Goal: Check status

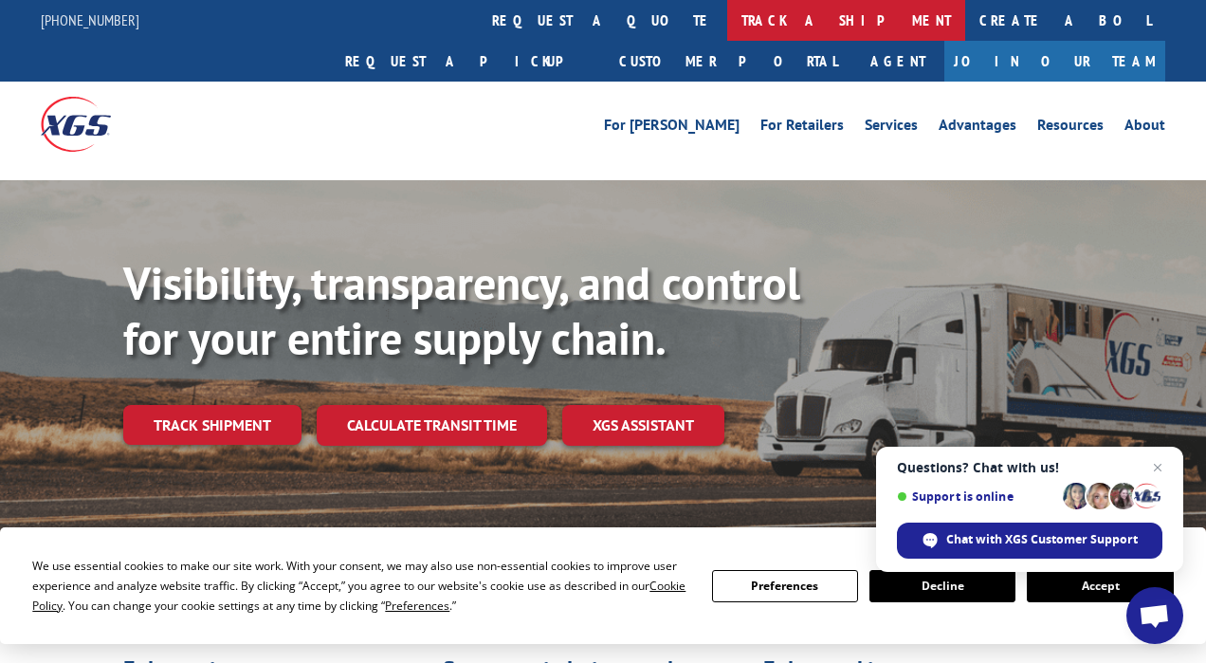
click at [727, 20] on link "track a shipment" at bounding box center [846, 20] width 238 height 41
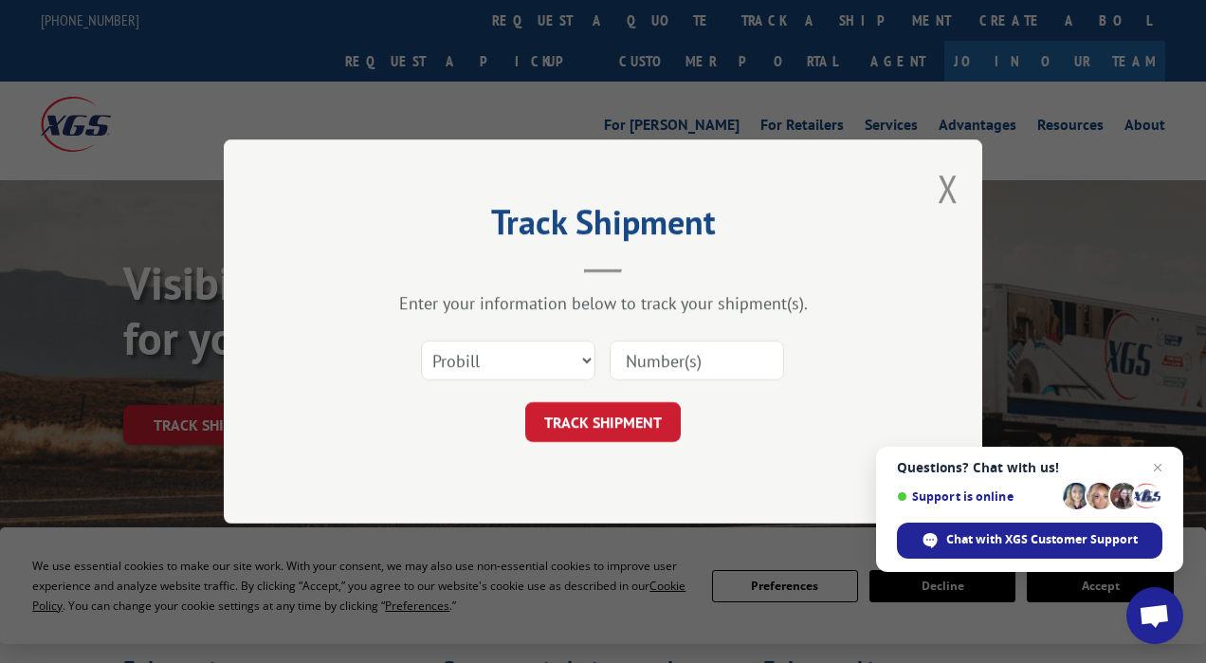
click at [733, 358] on input at bounding box center [697, 360] width 174 height 40
type input "17395347"
click button "TRACK SHIPMENT" at bounding box center [603, 422] width 156 height 40
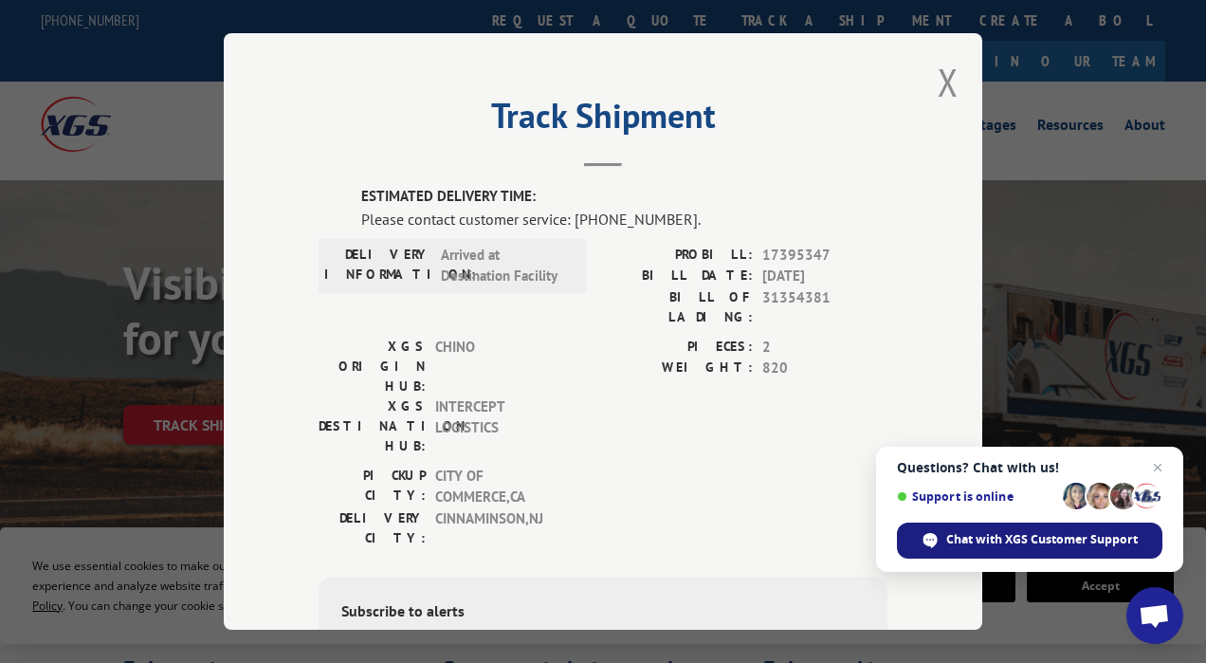
click at [1012, 535] on span "Chat with XGS Customer Support" at bounding box center [1042, 539] width 192 height 17
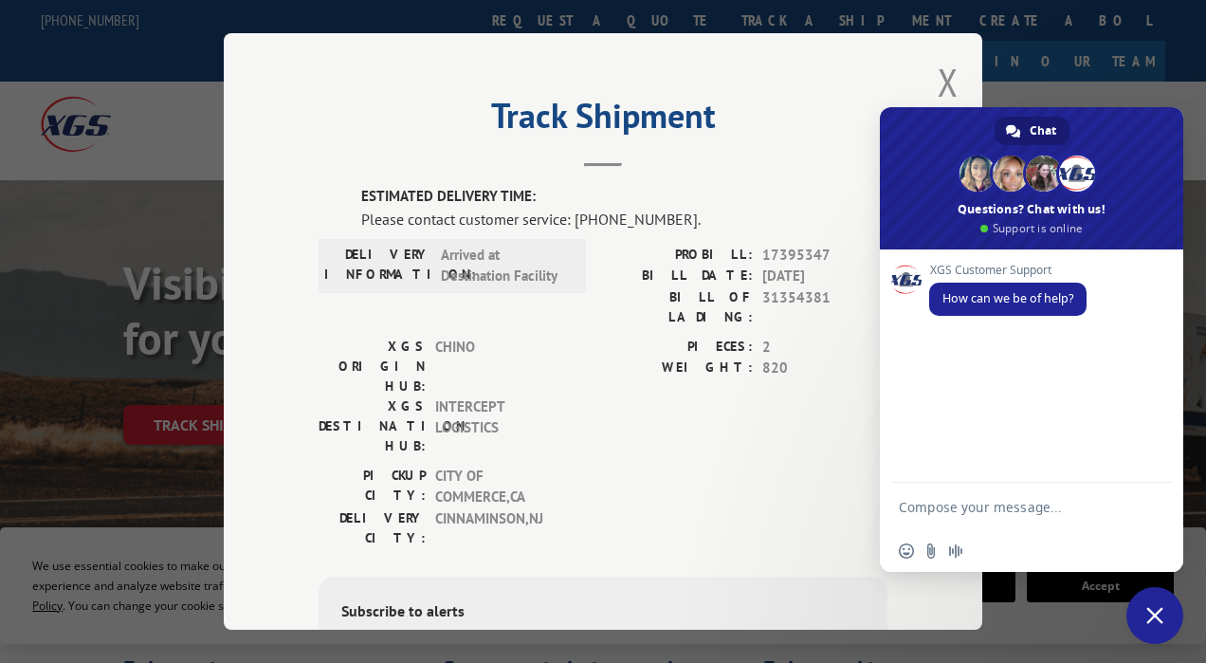
click at [934, 505] on textarea "Compose your message..." at bounding box center [1013, 506] width 228 height 47
click at [930, 73] on div "Track Shipment ESTIMATED DELIVERY TIME: Please contact customer service: [PHONE…" at bounding box center [603, 331] width 759 height 597
click at [938, 75] on button "Close modal" at bounding box center [948, 82] width 21 height 50
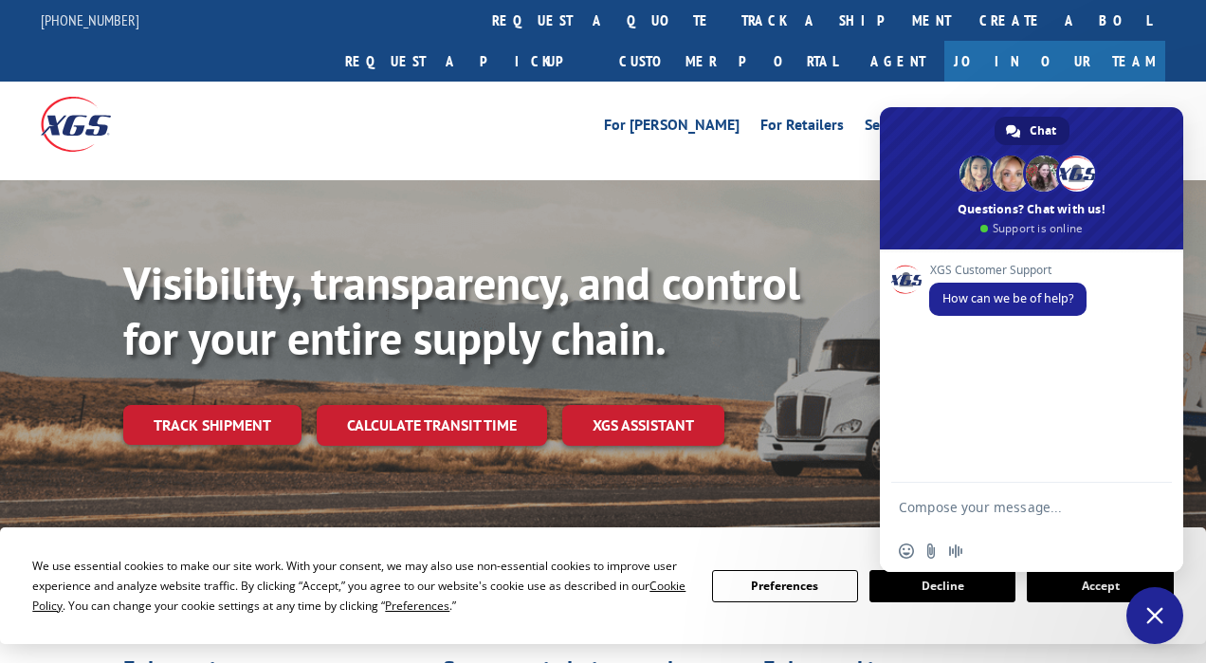
click at [6, 92] on div "For [PERSON_NAME] For Retailers Services Advantages Resources About For [PERSON…" at bounding box center [603, 124] width 1206 height 84
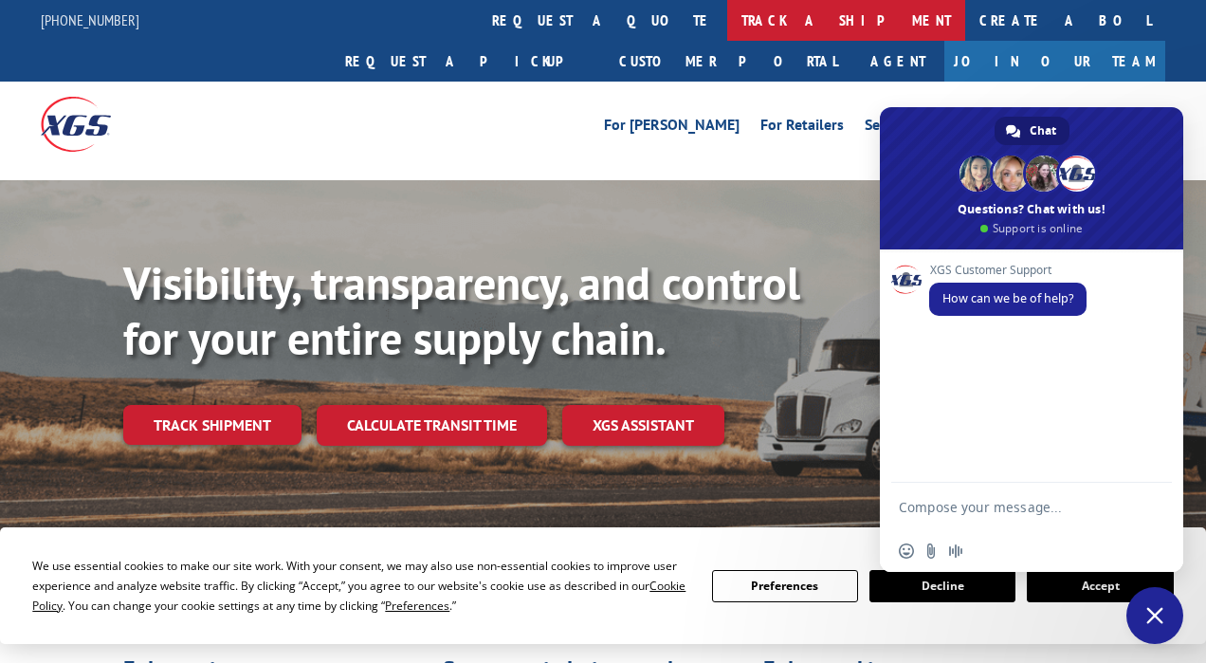
click at [727, 21] on link "track a shipment" at bounding box center [846, 20] width 238 height 41
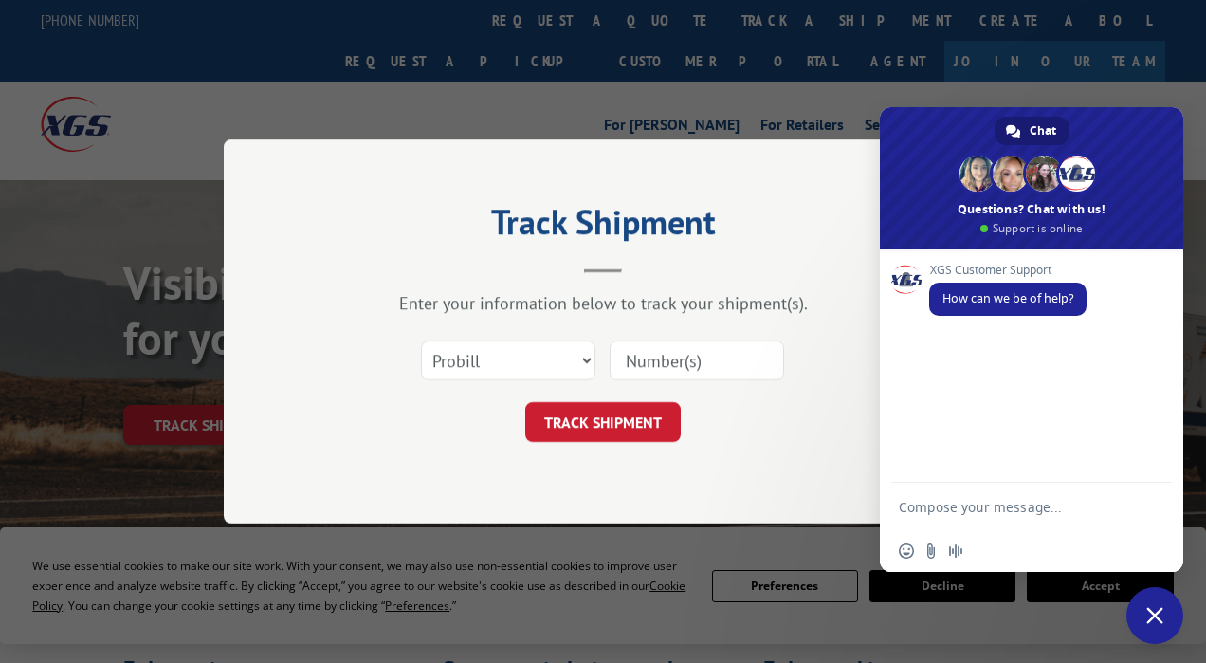
click at [680, 367] on input at bounding box center [697, 360] width 174 height 40
type input "17395347"
click at [627, 431] on button "TRACK SHIPMENT" at bounding box center [603, 422] width 156 height 40
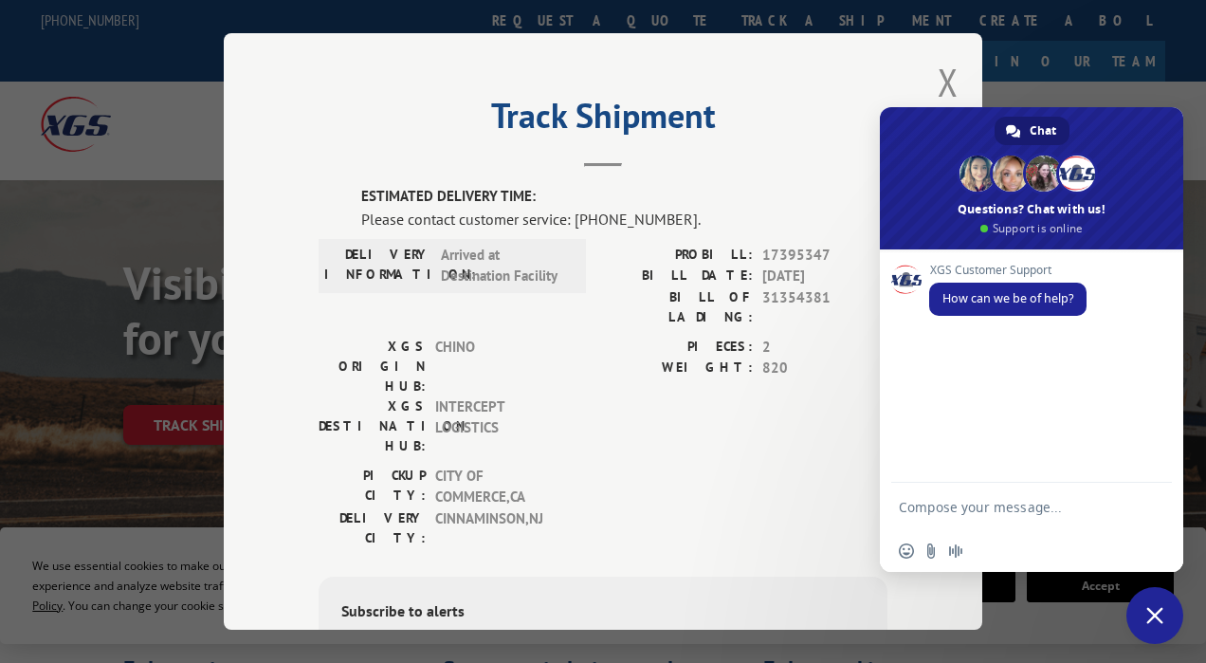
click at [936, 511] on textarea "Compose your message..." at bounding box center [1013, 506] width 228 height 47
paste textarea "18481671"
type textarea "18481671"
click at [1149, 500] on span "Send" at bounding box center [1151, 507] width 14 height 14
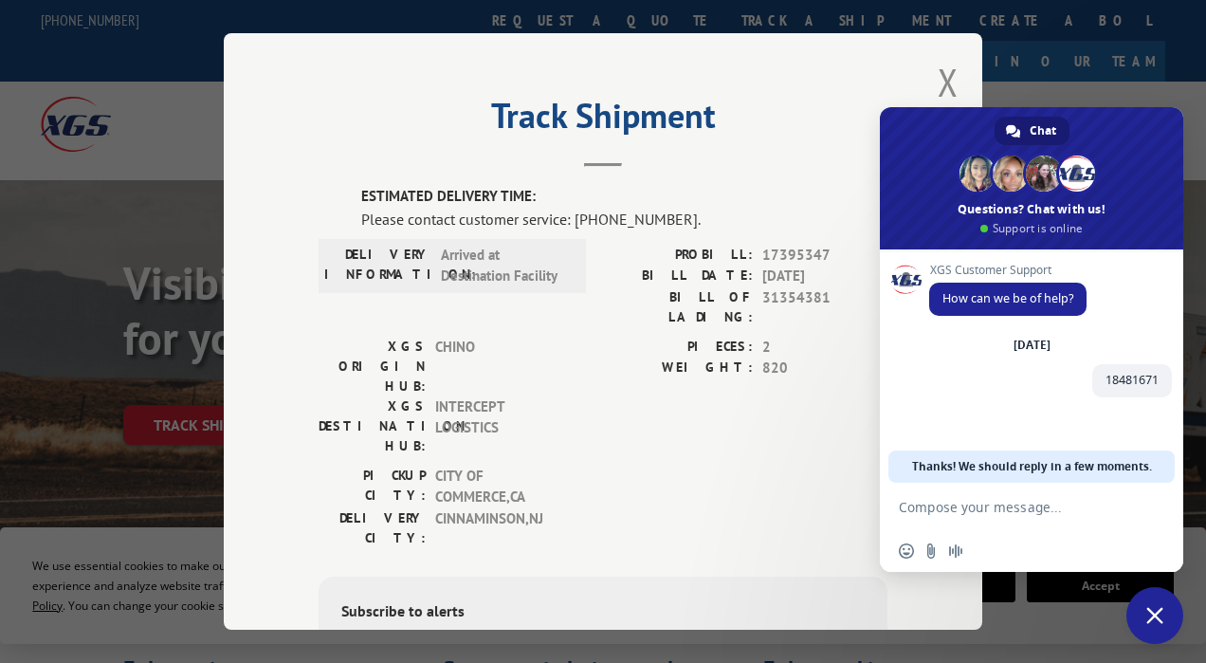
click at [965, 505] on textarea "Compose your message..." at bounding box center [1013, 506] width 228 height 47
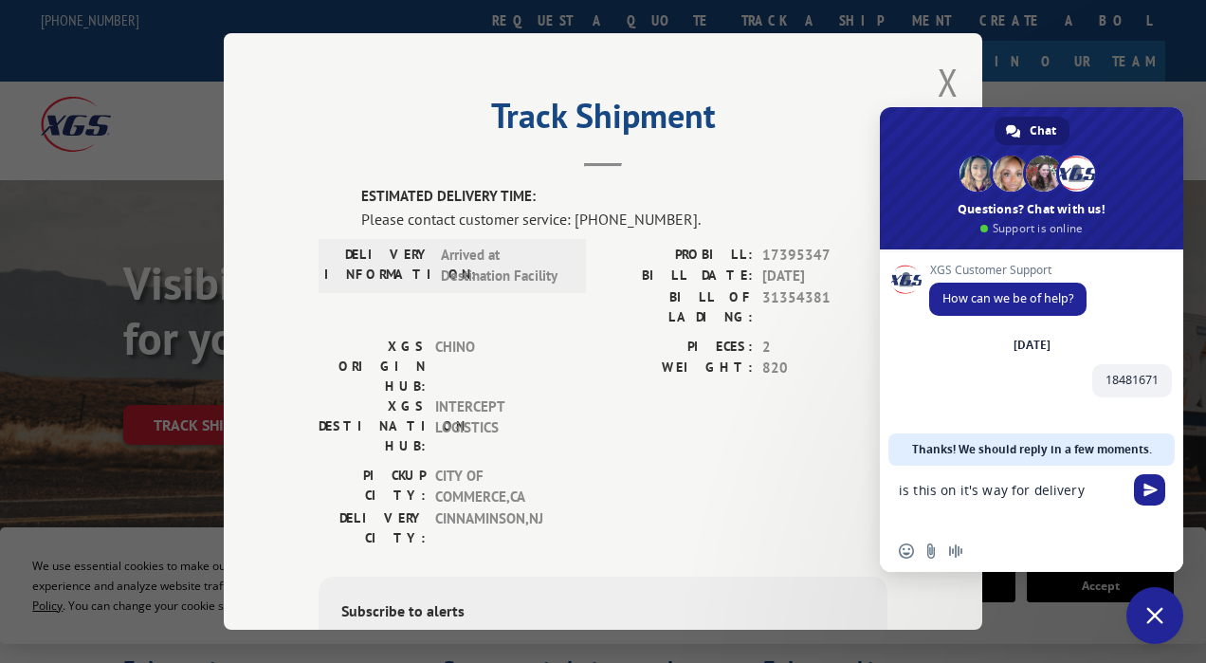
type textarea "is this on it's way for delivery?"
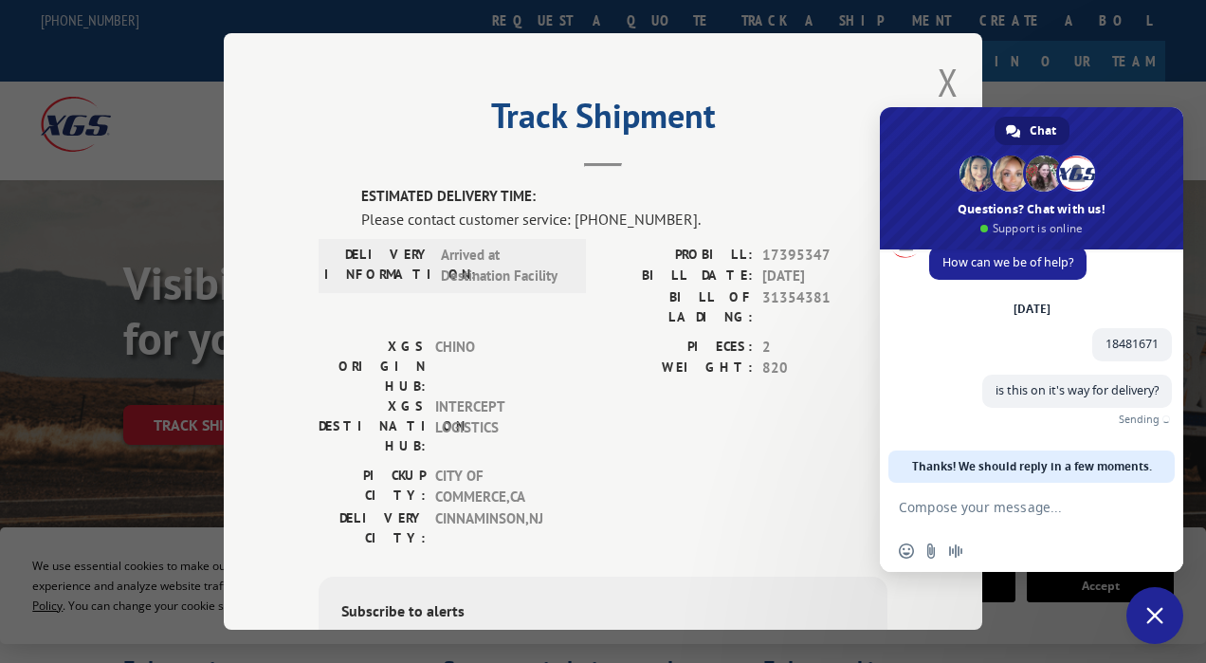
scroll to position [7, 0]
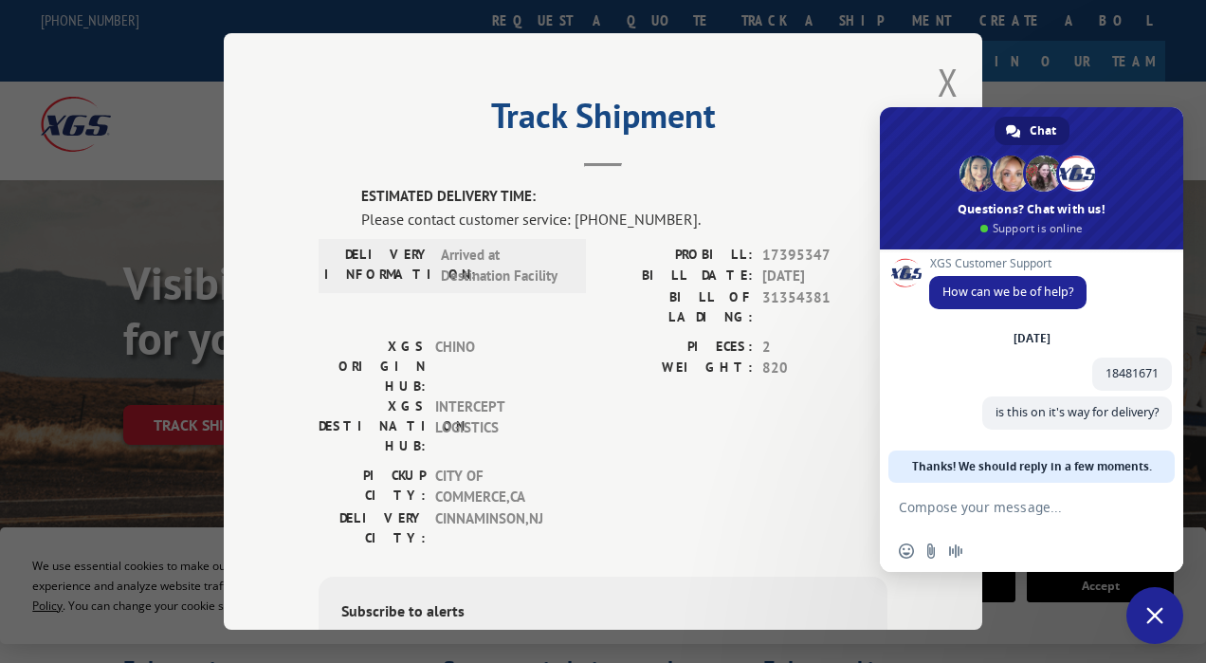
click at [988, 513] on textarea "Compose your message..." at bounding box center [1013, 506] width 228 height 47
type textarea "OOPS 17395347"
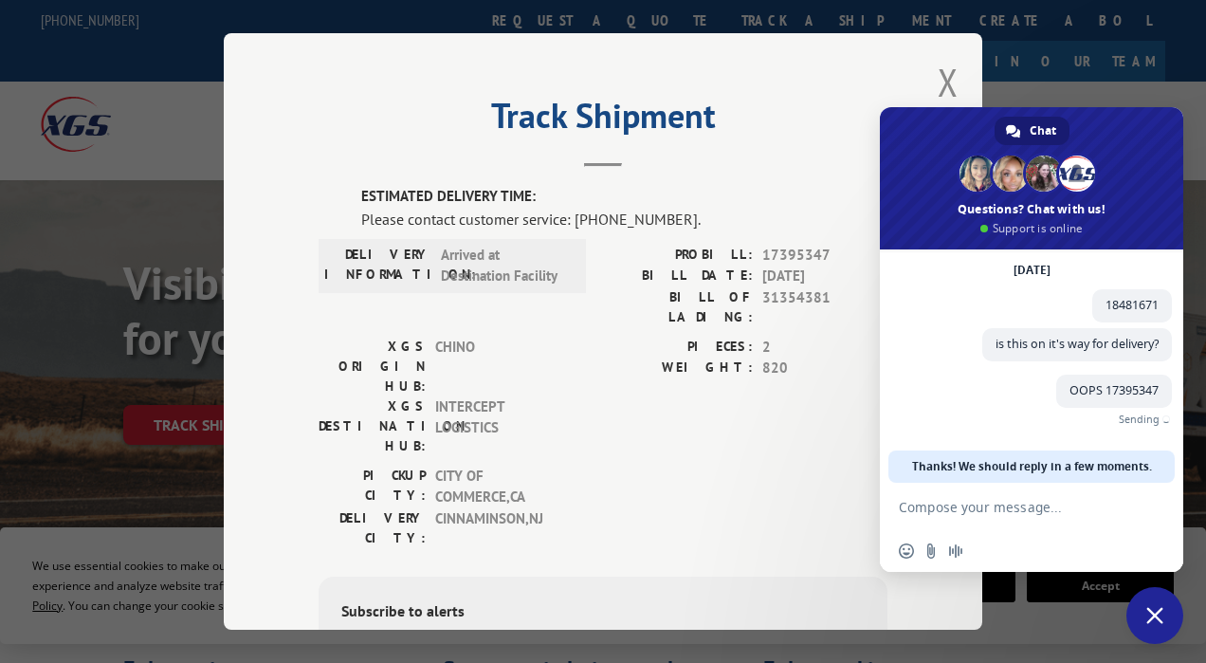
scroll to position [46, 0]
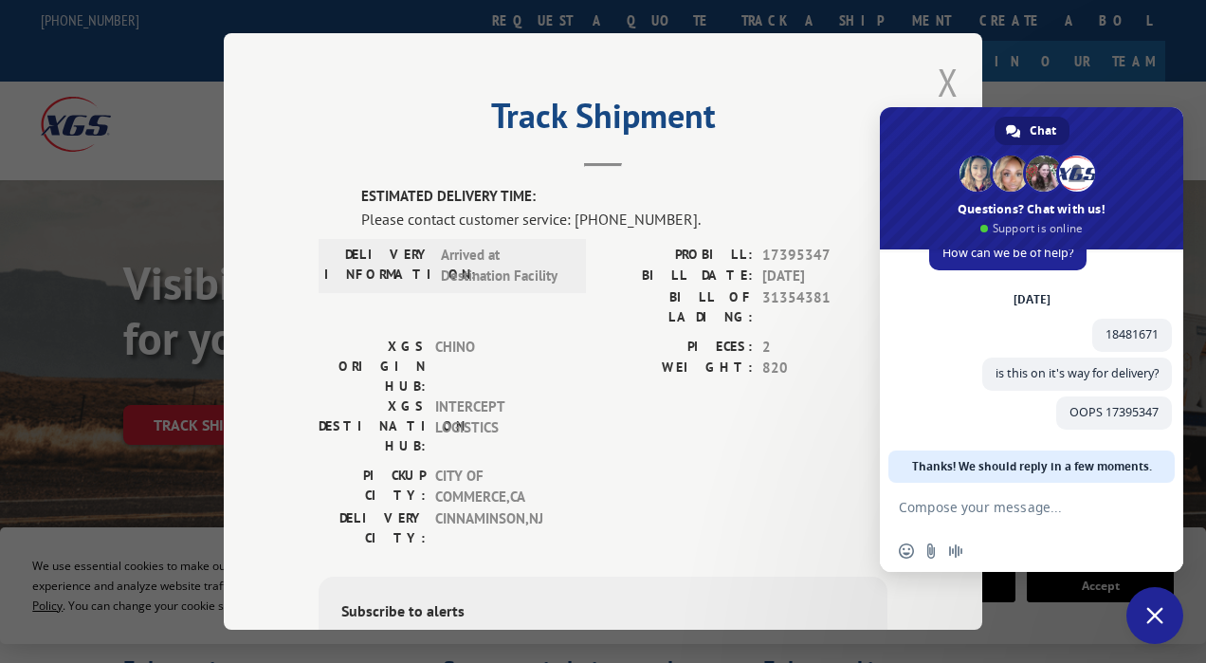
click at [939, 79] on button "Close modal" at bounding box center [948, 82] width 21 height 50
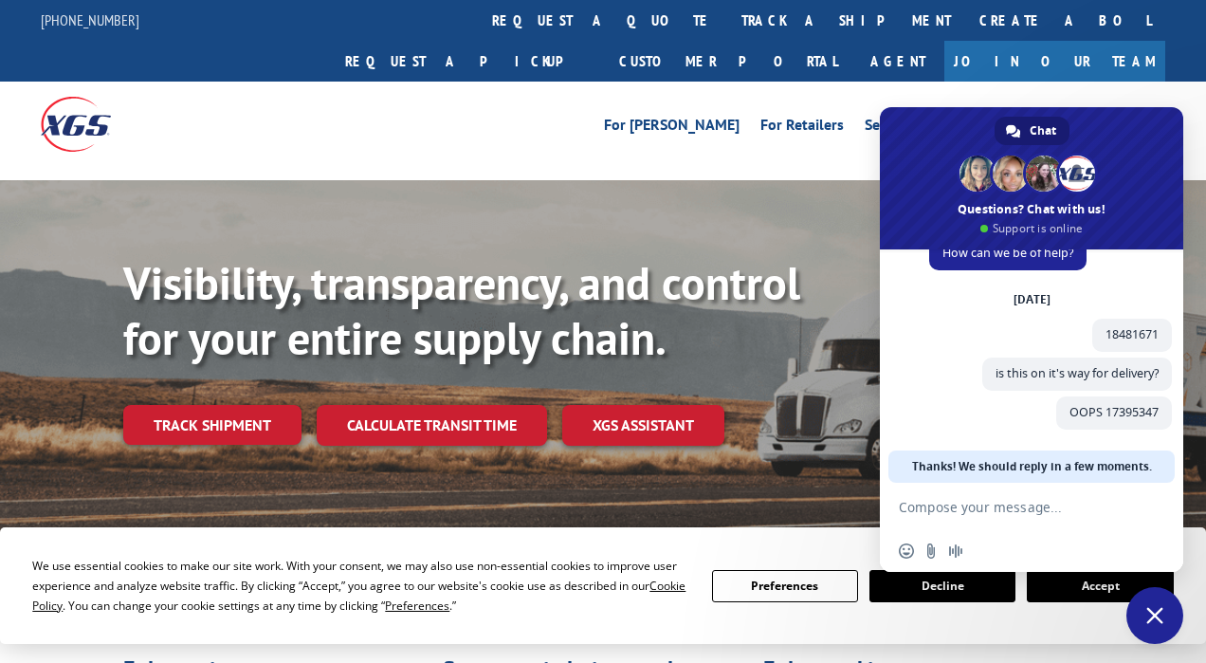
click at [184, 405] on link "Track shipment" at bounding box center [212, 425] width 178 height 40
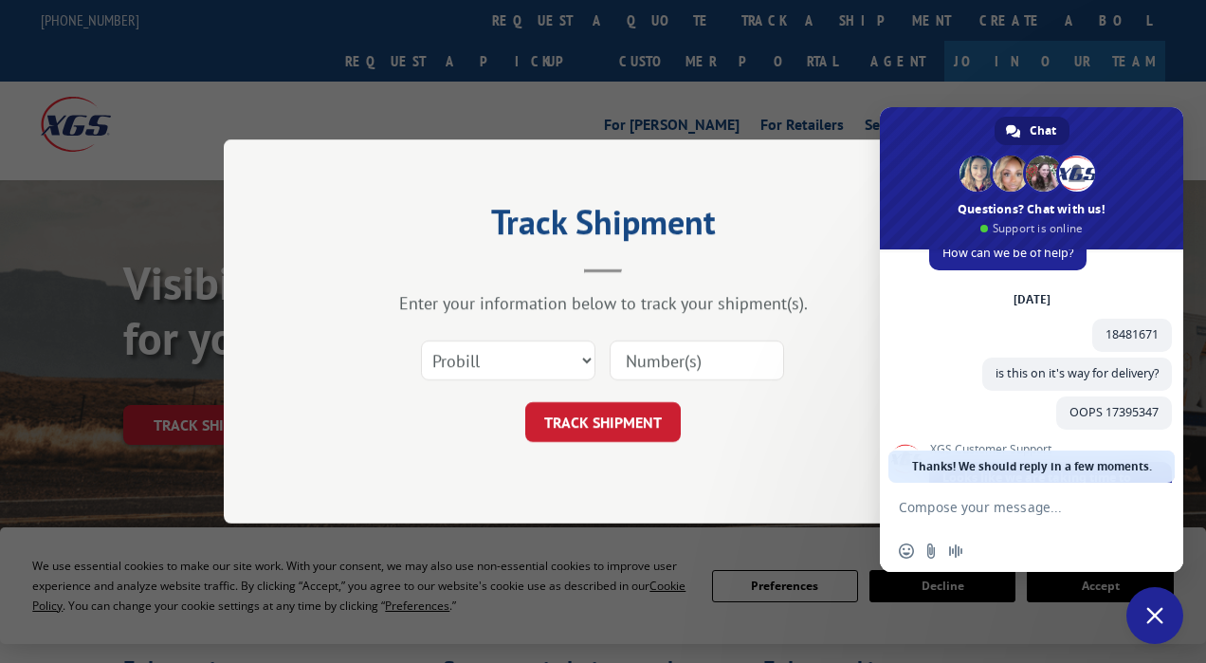
scroll to position [203, 0]
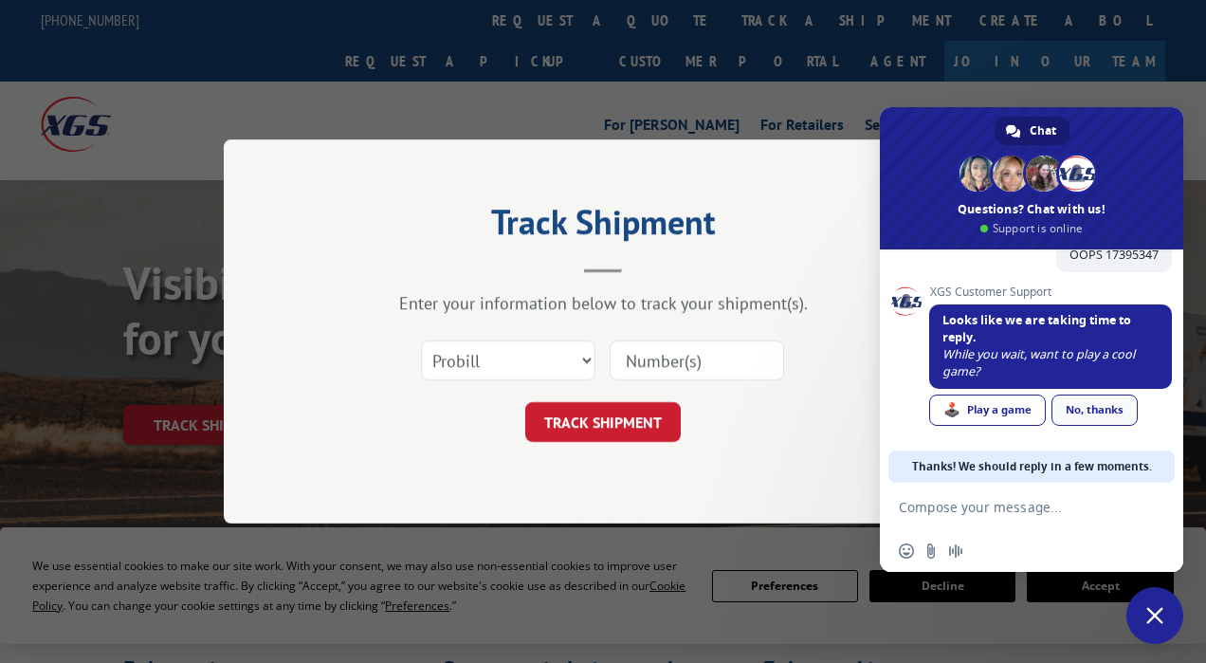
click at [1085, 411] on link "No, thanks" at bounding box center [1095, 410] width 86 height 31
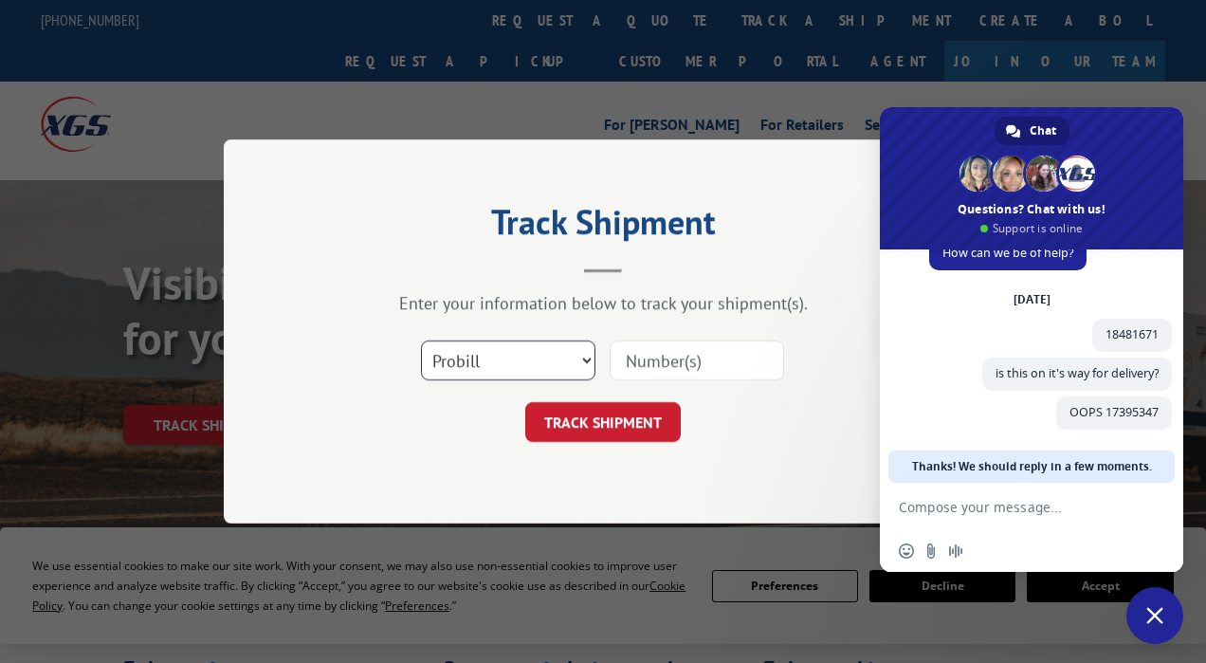
click at [589, 358] on select "Select category... Probill BOL PO" at bounding box center [508, 360] width 174 height 40
select select "bol"
click at [421, 340] on select "Select category... Probill BOL PO" at bounding box center [508, 360] width 174 height 40
click at [647, 373] on input at bounding box center [697, 360] width 174 height 40
type input "47003169"
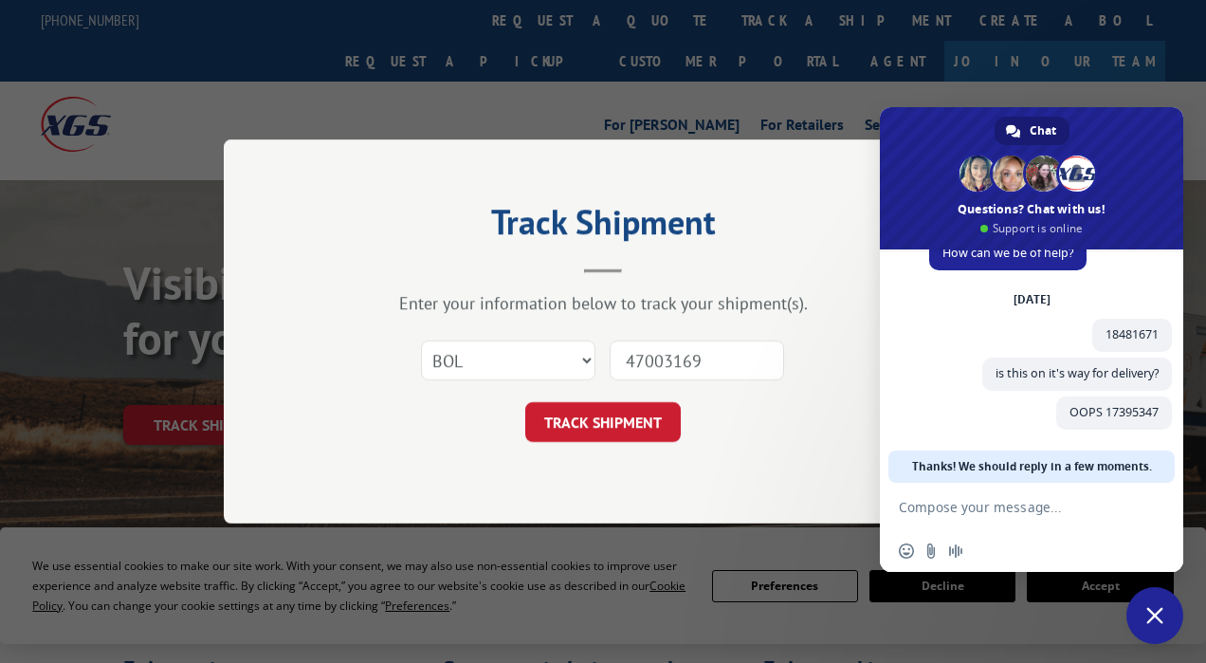
click button "TRACK SHIPMENT" at bounding box center [603, 422] width 156 height 40
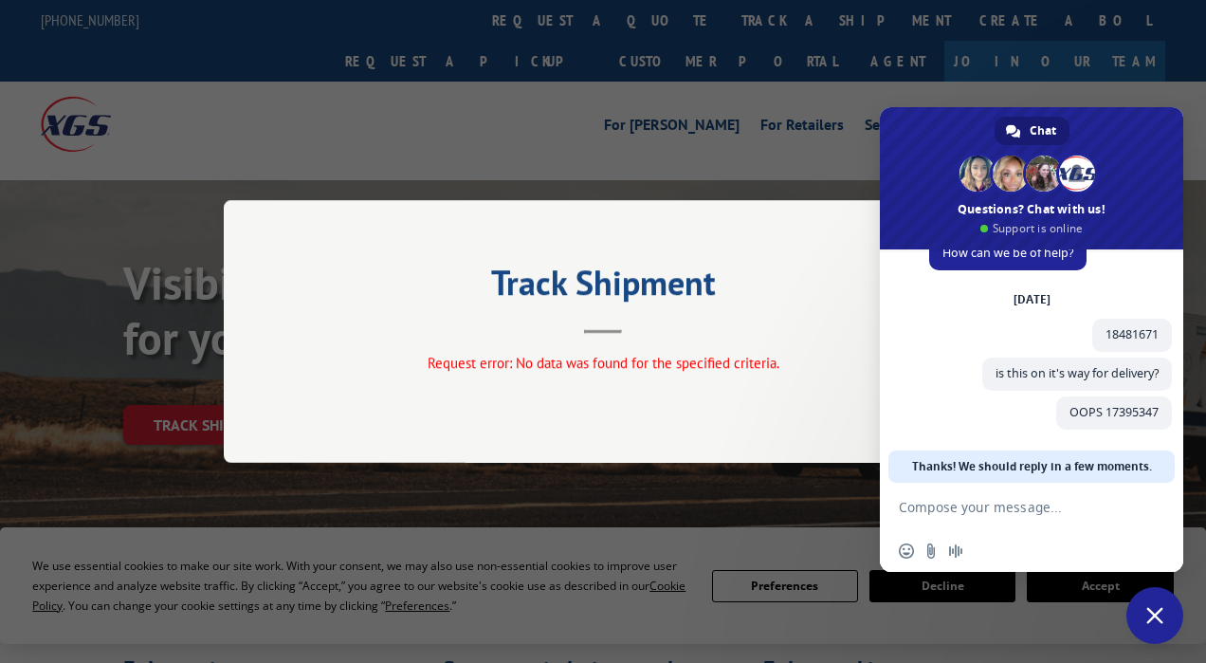
click at [647, 373] on div "Request error: No data was found for the specified criteria." at bounding box center [603, 364] width 569 height 22
drag, startPoint x: 918, startPoint y: 128, endPoint x: 563, endPoint y: 248, distance: 374.6
click at [1007, 178] on div "Chat [PERSON_NAME] Ashlee [PERSON_NAME] And 7 more Questions? Chat with us! Sup…" at bounding box center [1031, 178] width 303 height 142
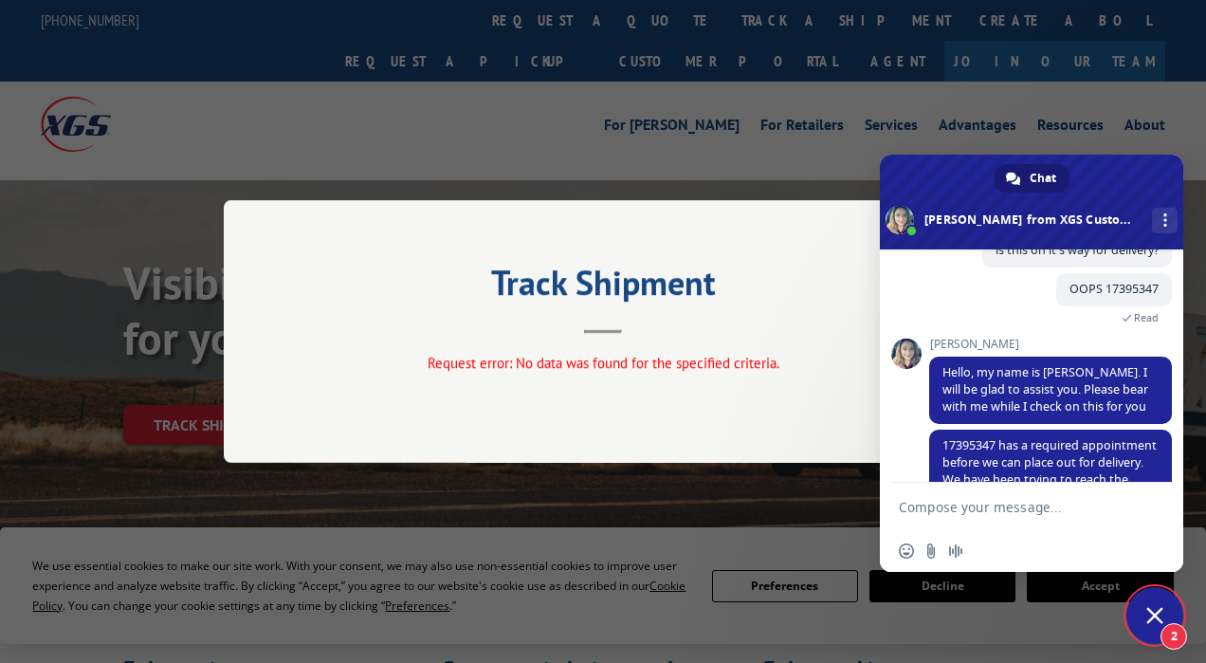
scroll to position [323, 0]
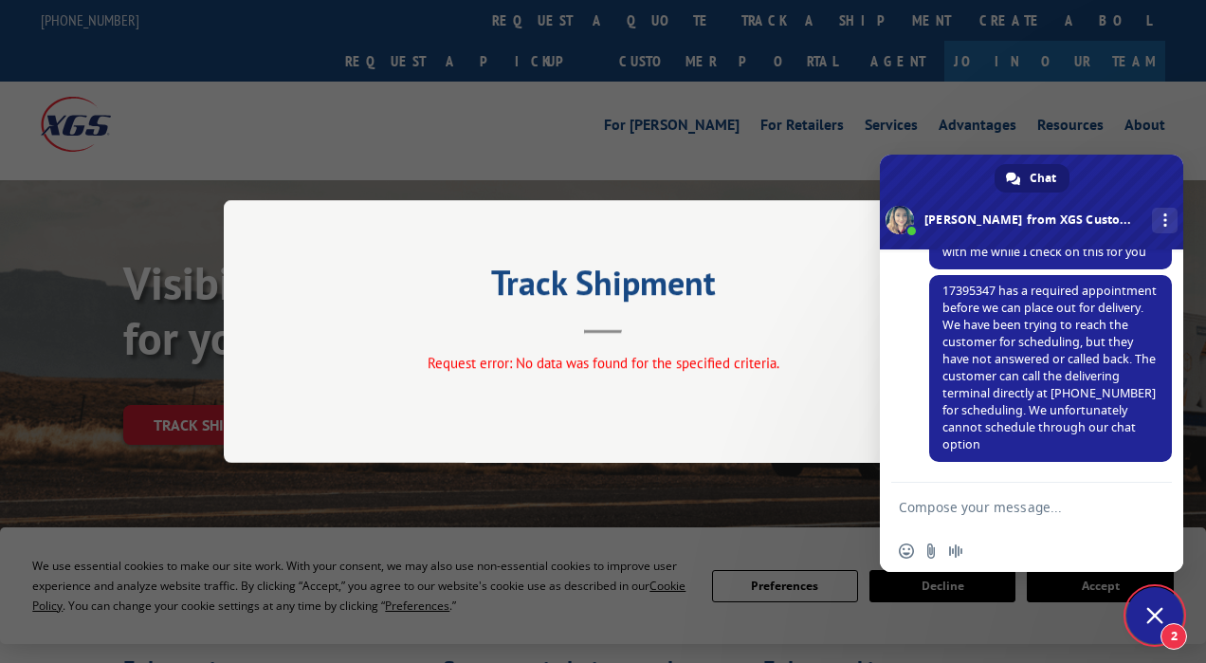
click at [991, 505] on textarea "Compose your message..." at bounding box center [1013, 506] width 228 height 47
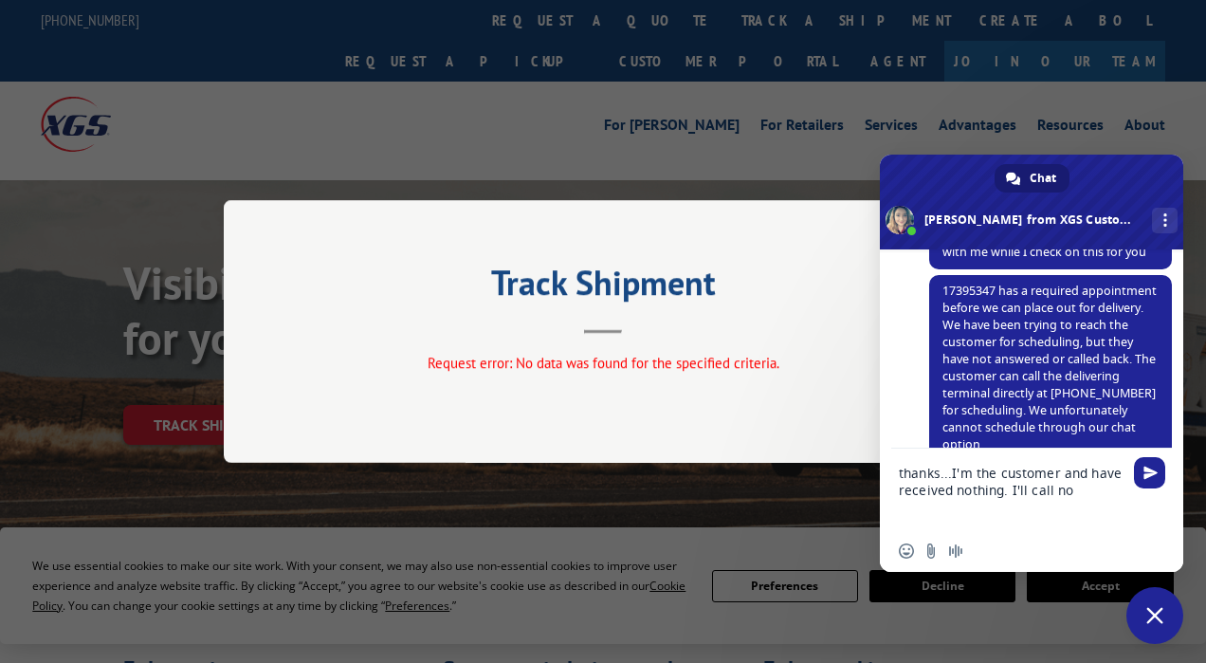
type textarea "thanks...I'm the customer and have received nothing. I'll call now"
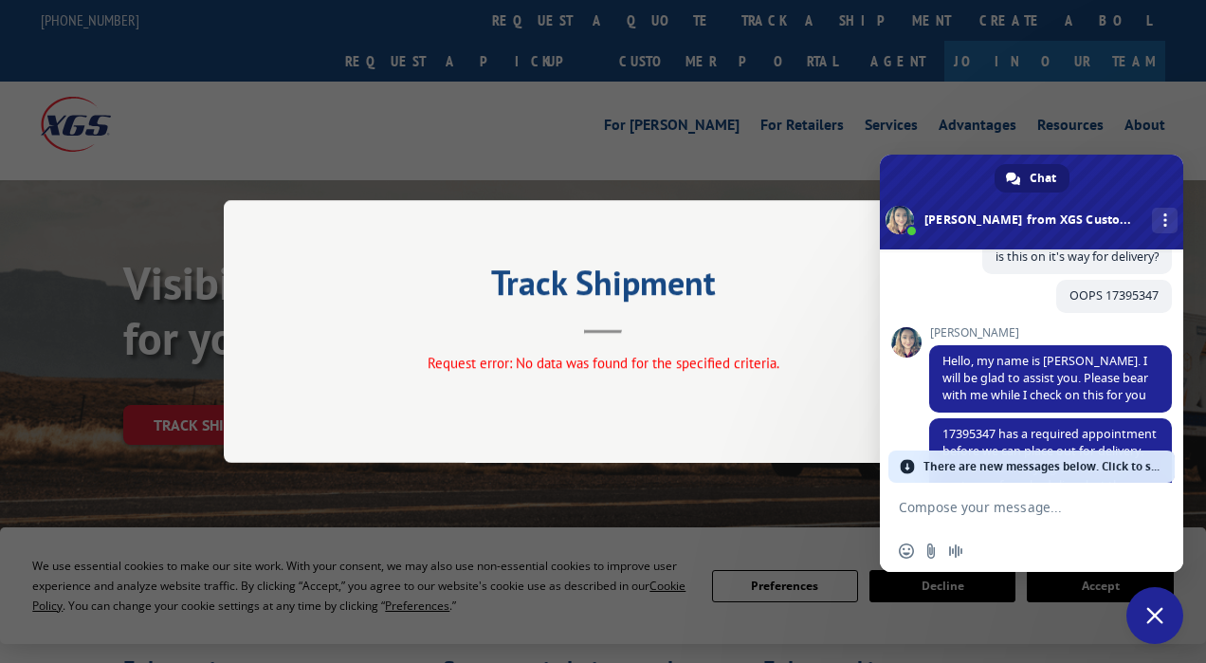
scroll to position [677, 0]
